Goal: Task Accomplishment & Management: Use online tool/utility

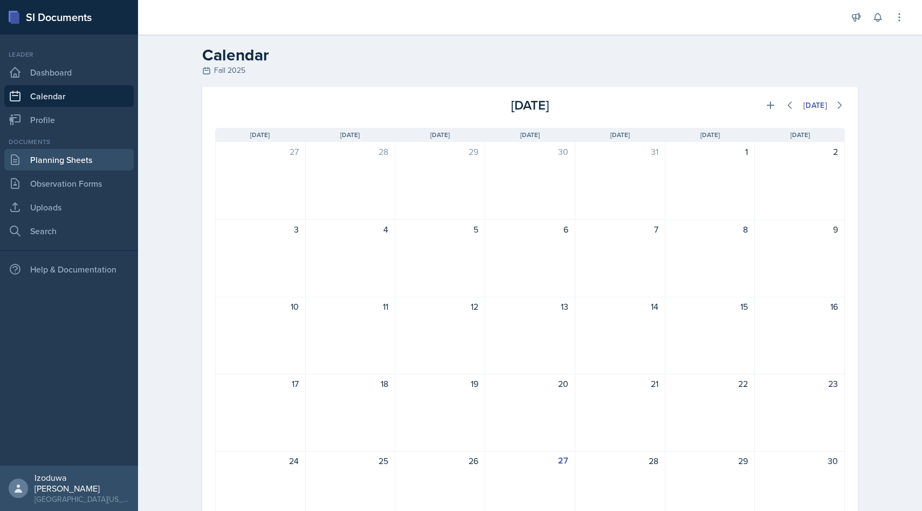
click at [76, 159] on link "Planning Sheets" at bounding box center [68, 160] width 129 height 22
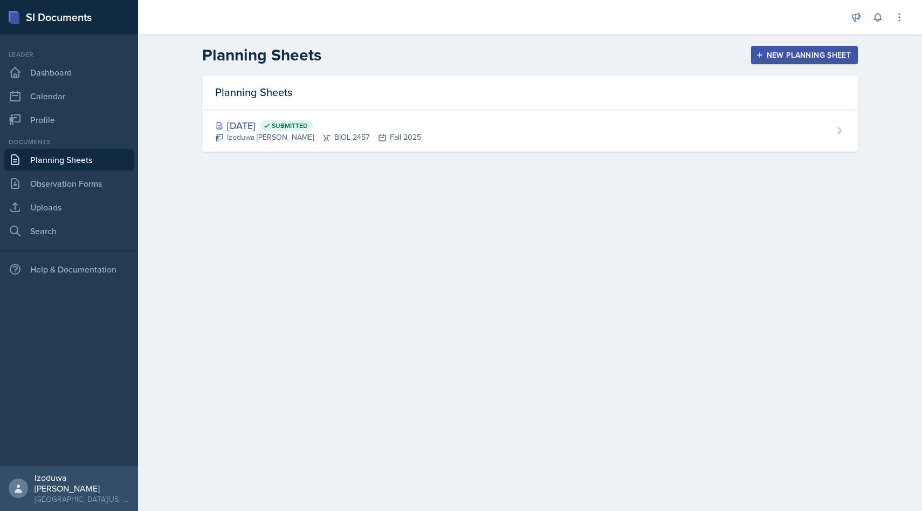
click at [771, 46] on button "New Planning Sheet" at bounding box center [804, 55] width 107 height 18
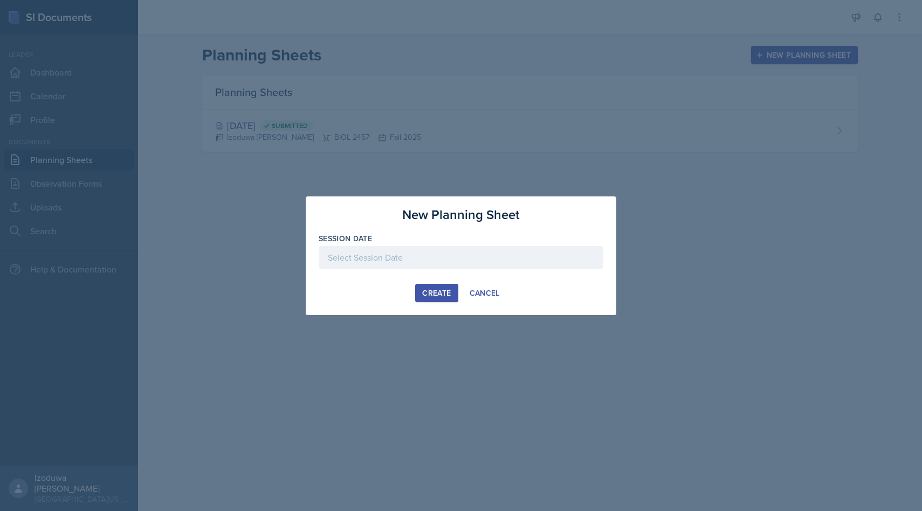
click at [520, 253] on div at bounding box center [461, 257] width 285 height 23
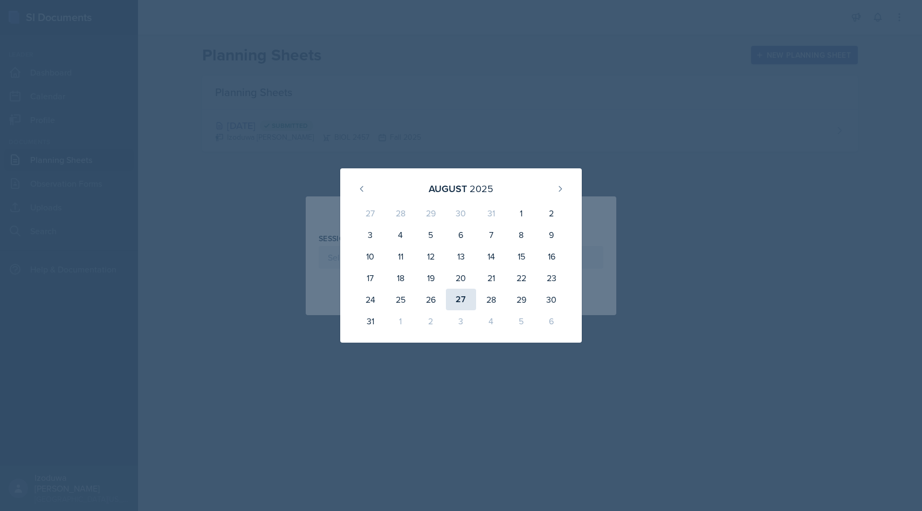
click at [458, 299] on div "27" at bounding box center [461, 300] width 30 height 22
type input "[DATE]"
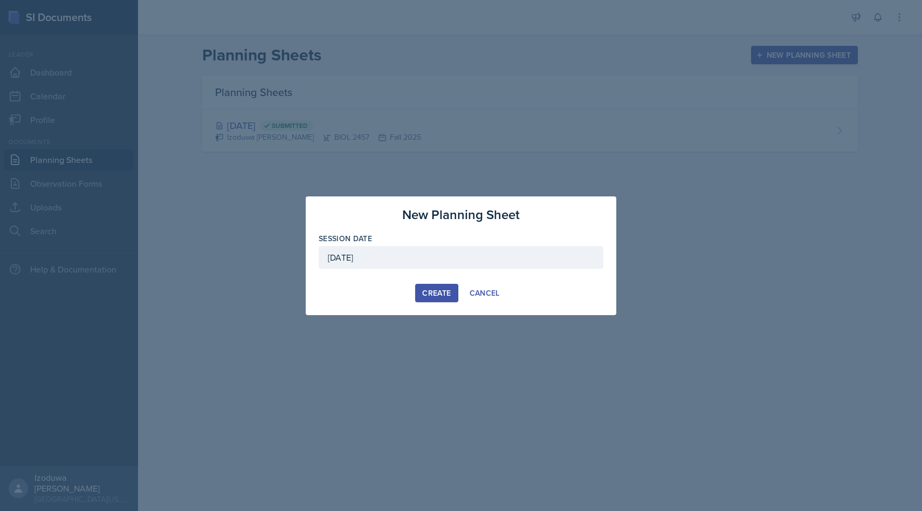
click at [447, 296] on div "Create" at bounding box center [436, 293] width 29 height 9
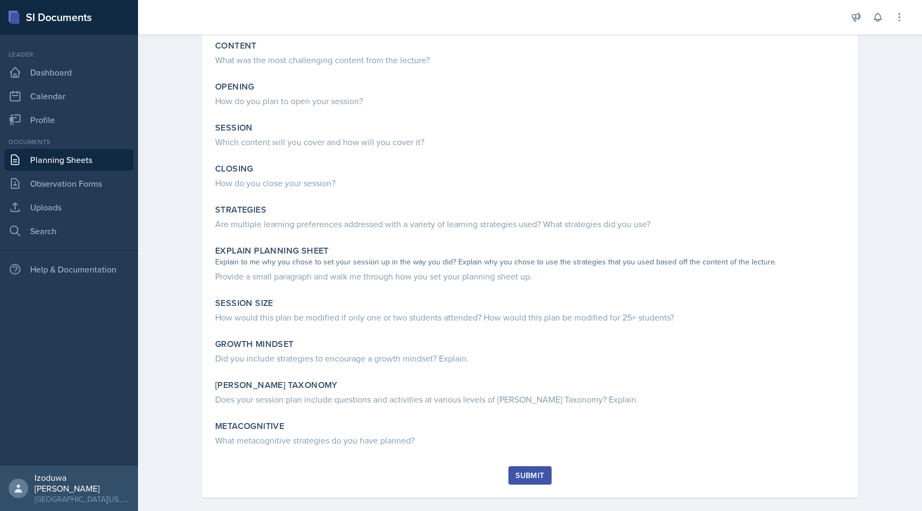
scroll to position [113, 0]
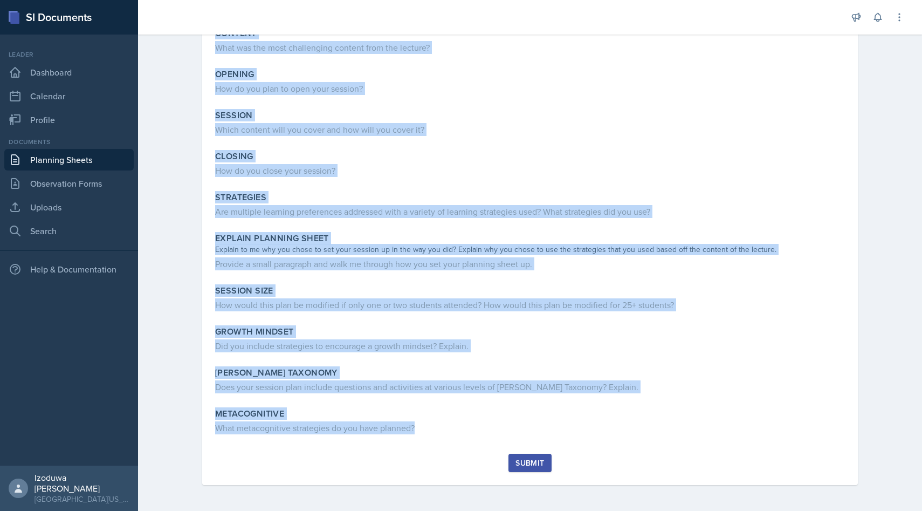
drag, startPoint x: 217, startPoint y: 140, endPoint x: 366, endPoint y: 464, distance: 356.7
click at [366, 464] on div "[DATE] Izoduwa [PERSON_NAME] BIOL 2457 Fall 2025 Edit Delete Download Uploads A…" at bounding box center [530, 228] width 656 height 513
copy div "Loremip Dolo sit ame cons adipiscinge seddoei temp inc utlabor? Etdolor Mag al …"
